Goal: Task Accomplishment & Management: Use online tool/utility

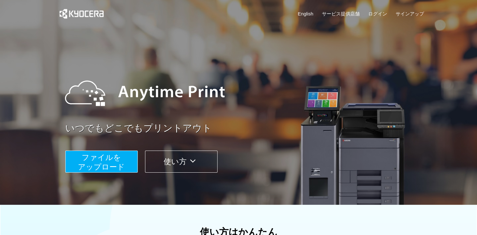
click at [107, 162] on span "ファイルを ​​アップロード" at bounding box center [101, 162] width 47 height 18
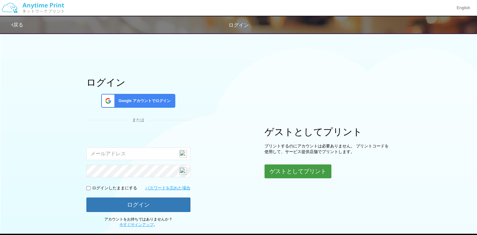
click at [289, 172] on button "ゲストとしてプリント" at bounding box center [297, 171] width 67 height 14
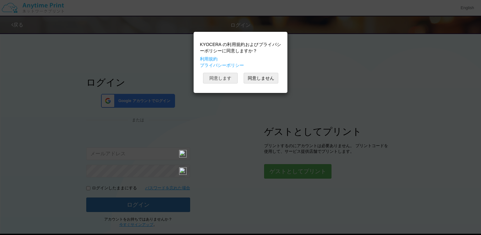
click at [222, 75] on button "同意します" at bounding box center [220, 78] width 35 height 11
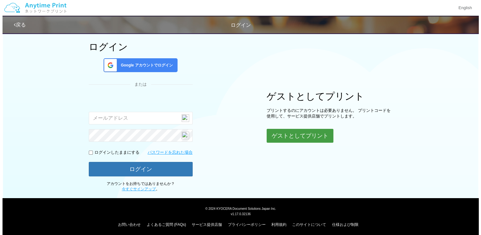
scroll to position [37, 0]
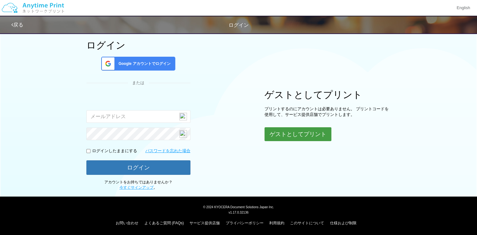
click at [299, 130] on button "ゲストとしてプリント" at bounding box center [297, 134] width 67 height 14
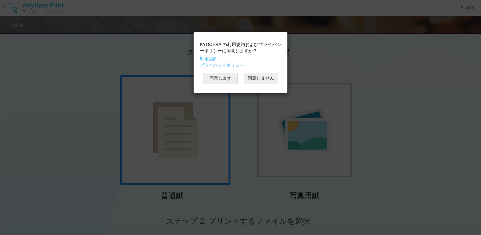
click at [420, 52] on div "KYOCERA の利用規約およびプライバシーポリシーに同意しますか？ 利用規約 プライバシーポリシー 同意します 同意しません" at bounding box center [240, 117] width 481 height 235
click at [221, 76] on button "同意します" at bounding box center [220, 78] width 35 height 11
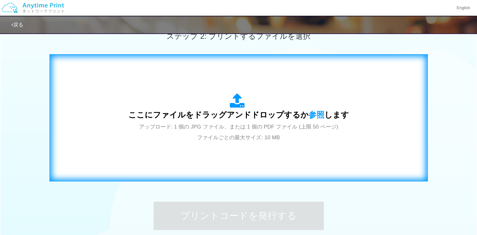
scroll to position [189, 0]
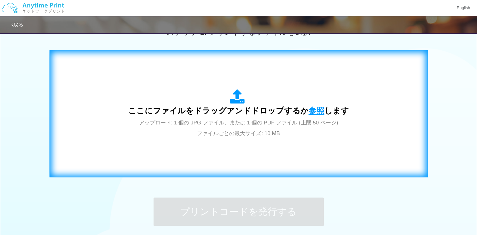
click at [314, 107] on span "参照" at bounding box center [316, 110] width 16 height 9
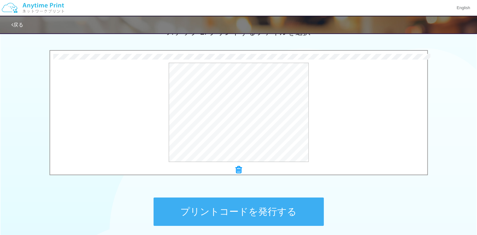
click at [246, 207] on button "プリントコードを発行する" at bounding box center [238, 212] width 170 height 28
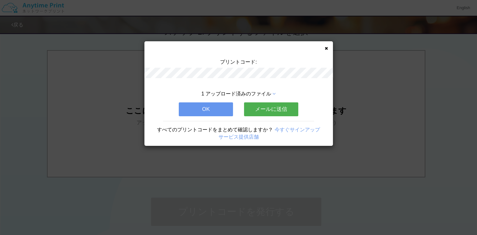
scroll to position [0, 0]
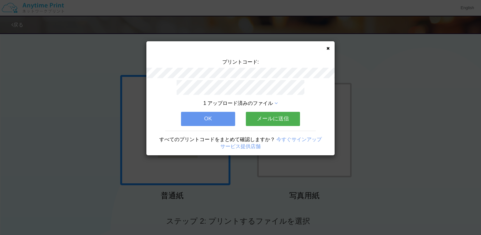
click at [274, 114] on button "メールに送信" at bounding box center [273, 119] width 54 height 14
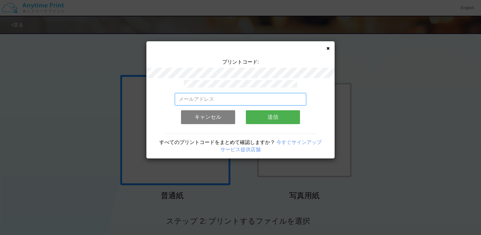
click at [246, 100] on input "email" at bounding box center [241, 99] width 132 height 13
type input "[EMAIL_ADDRESS][DOMAIN_NAME]"
click at [284, 113] on button "送信" at bounding box center [273, 117] width 54 height 14
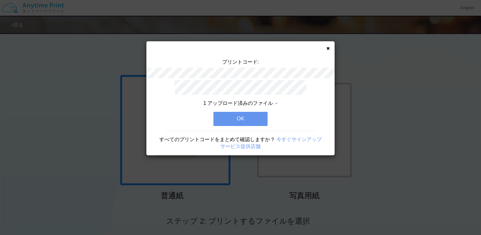
click at [235, 113] on button "OK" at bounding box center [241, 119] width 54 height 14
